Goal: Information Seeking & Learning: Learn about a topic

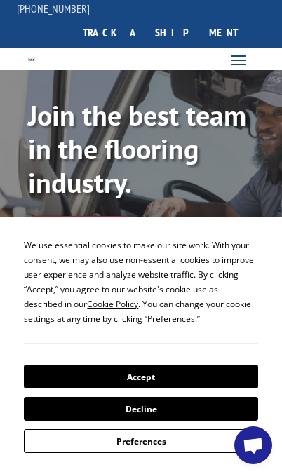
click at [159, 376] on button "Accept" at bounding box center [140, 377] width 233 height 24
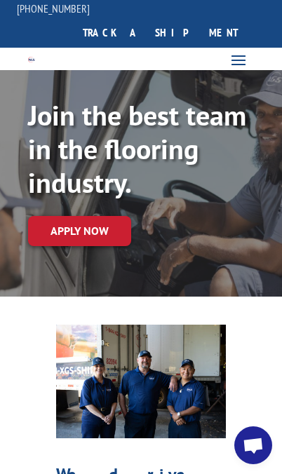
click at [243, 48] on span at bounding box center [238, 59] width 22 height 22
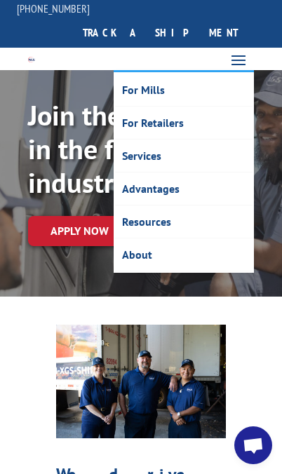
click at [163, 79] on link "For Mills" at bounding box center [183, 90] width 137 height 33
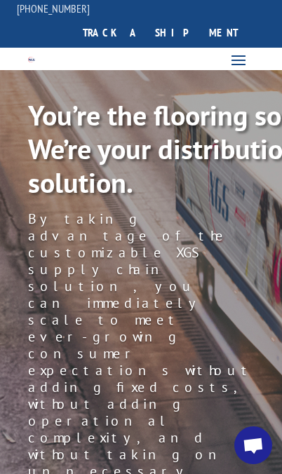
click at [243, 48] on span at bounding box center [238, 59] width 22 height 22
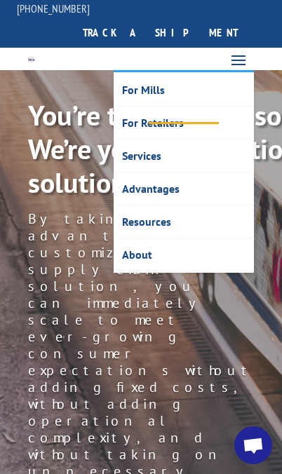
click at [159, 76] on link "For Mills" at bounding box center [183, 90] width 137 height 33
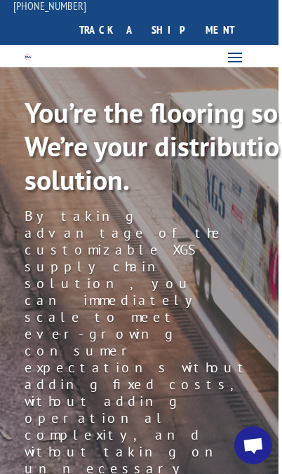
scroll to position [0, 4]
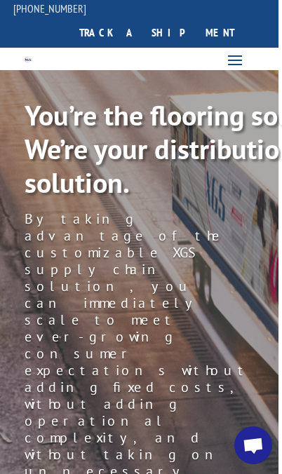
click at [244, 50] on span at bounding box center [235, 59] width 22 height 22
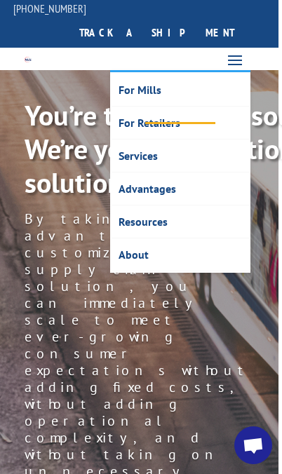
click at [226, 353] on p "By taking advantage of the customizable XGS supply chain solution, you can imme…" at bounding box center [138, 361] width 226 height 303
click at [238, 48] on span at bounding box center [235, 59] width 22 height 22
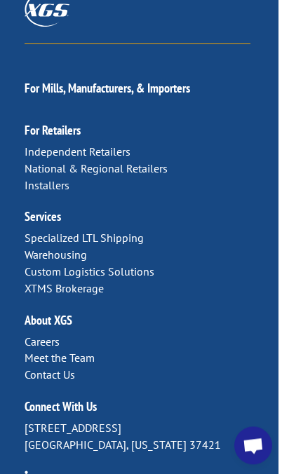
scroll to position [3870, 4]
